Goal: Task Accomplishment & Management: Complete application form

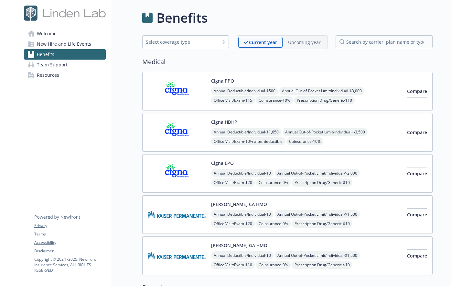
click at [56, 45] on span "New Hire and Life Events" at bounding box center [64, 44] width 54 height 10
